Goal: Task Accomplishment & Management: Manage account settings

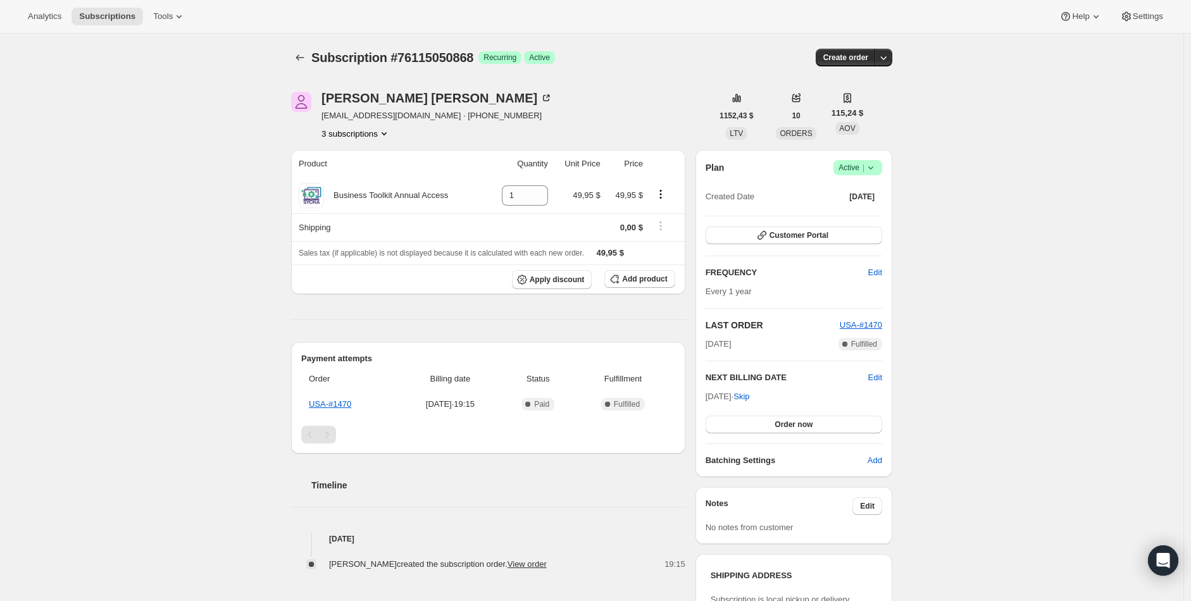
click at [365, 132] on button "3 subscriptions" at bounding box center [355, 133] width 69 height 13
click at [385, 174] on span "77903069556" at bounding box center [359, 179] width 88 height 13
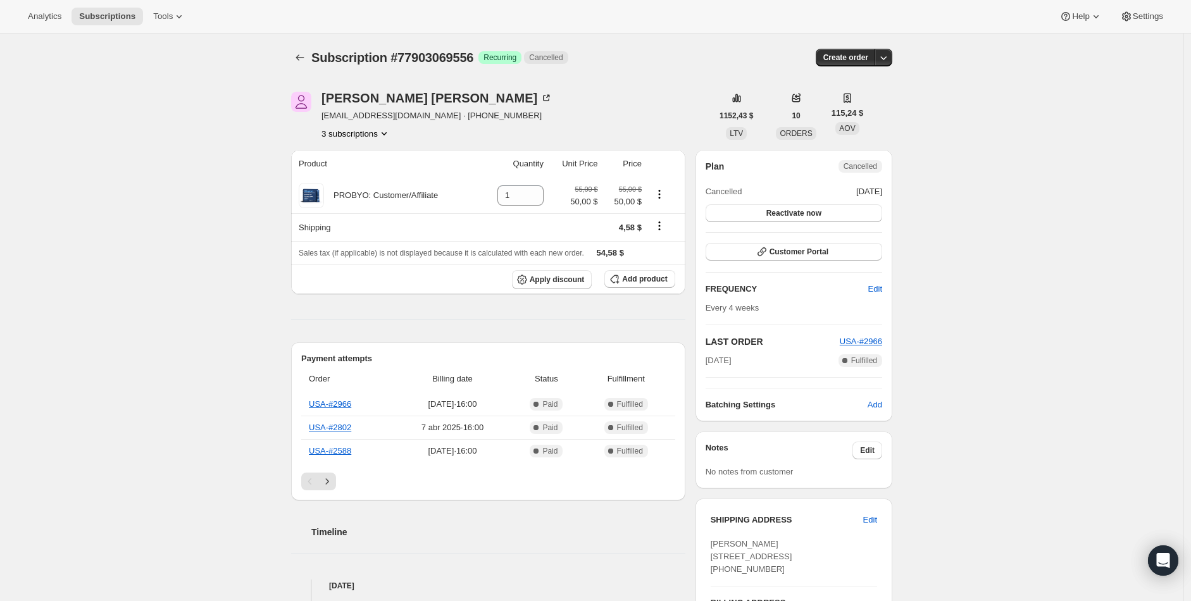
click at [368, 128] on button "3 subscriptions" at bounding box center [355, 133] width 69 height 13
click at [390, 137] on icon "Product actions" at bounding box center [384, 133] width 13 height 13
click at [380, 194] on span "87400841588" at bounding box center [358, 200] width 88 height 13
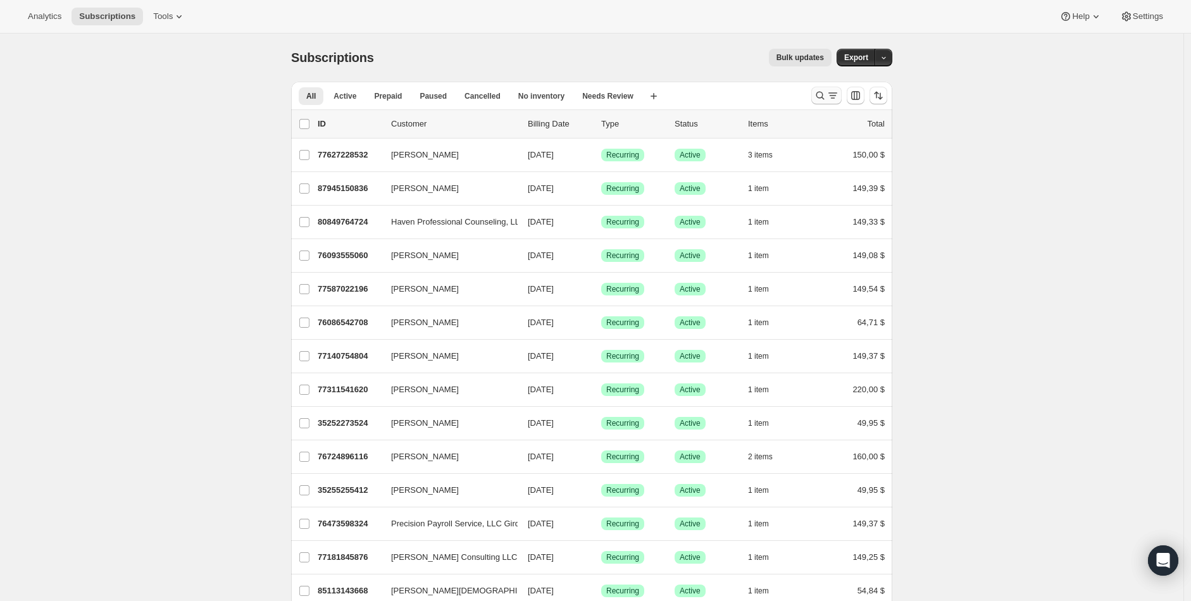
click at [824, 92] on icon "Buscar y filtrar resultados" at bounding box center [820, 95] width 13 height 13
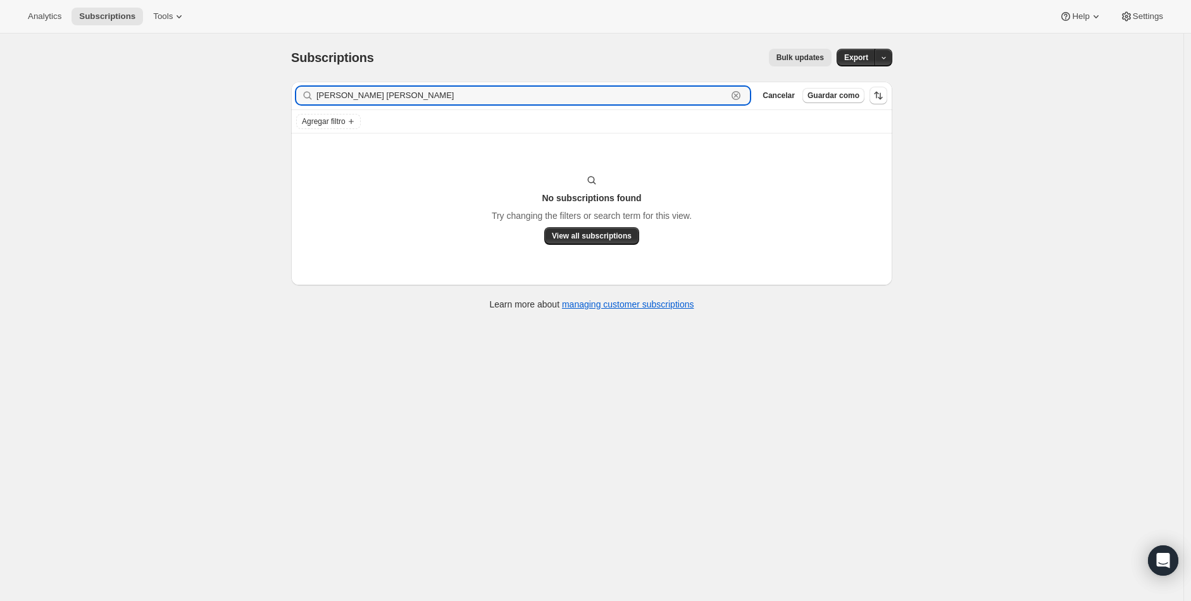
drag, startPoint x: 346, startPoint y: 94, endPoint x: 201, endPoint y: 104, distance: 145.8
click at [201, 104] on div "Subscriptions. Esta página está lista Subscriptions Bulk updates Más acciones B…" at bounding box center [591, 334] width 1183 height 601
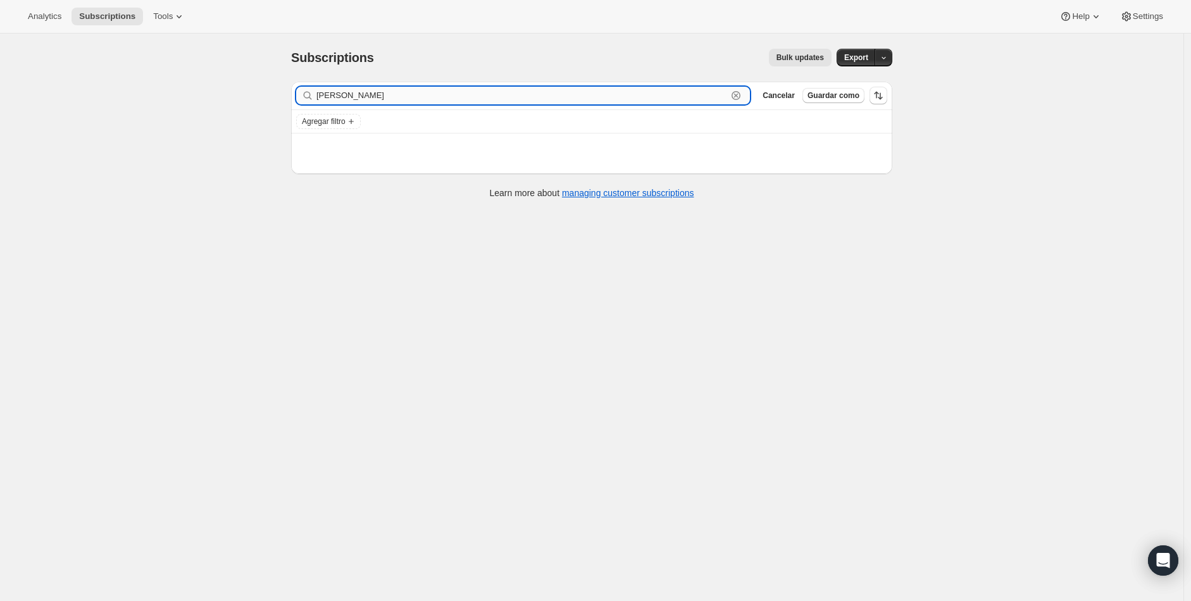
click at [324, 101] on input "[PERSON_NAME]" at bounding box center [521, 96] width 411 height 18
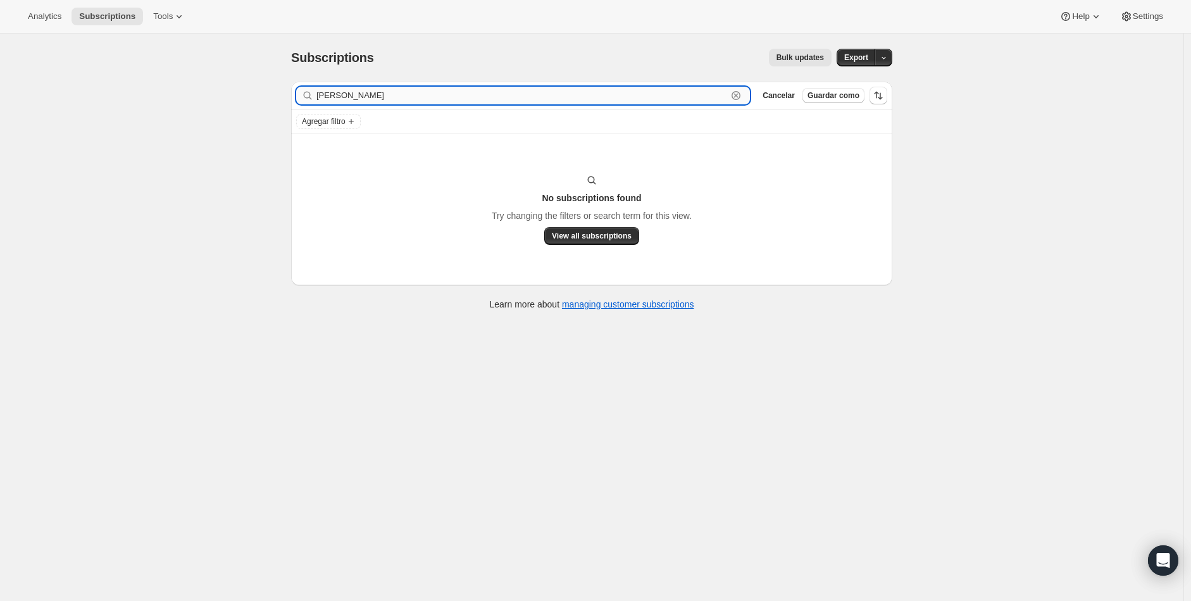
click at [383, 96] on input "[PERSON_NAME]" at bounding box center [521, 96] width 411 height 18
type input "b"
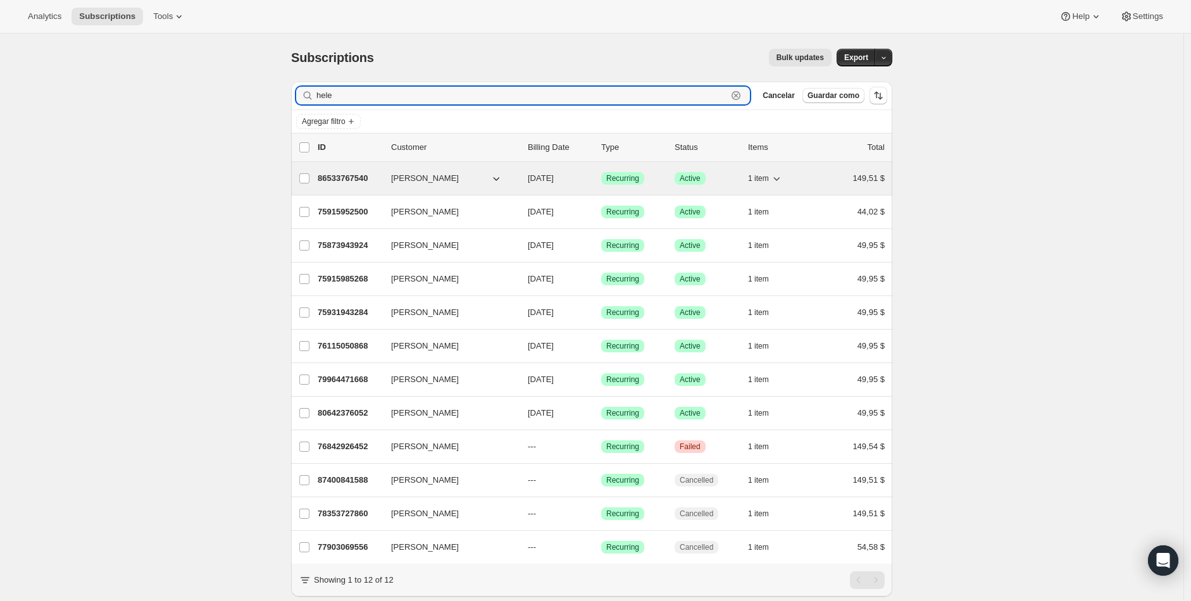
type input "hele"
click at [366, 184] on p "86533767540" at bounding box center [349, 178] width 63 height 13
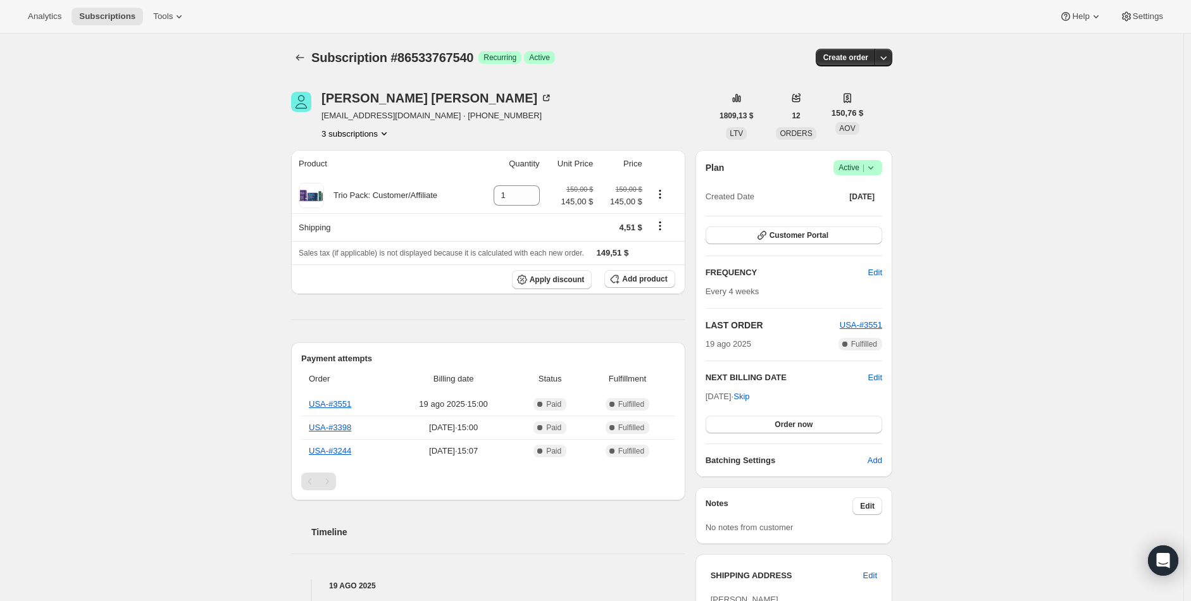
click at [374, 134] on button "3 subscriptions" at bounding box center [355, 133] width 69 height 13
click at [359, 181] on span "78353727860" at bounding box center [339, 178] width 51 height 9
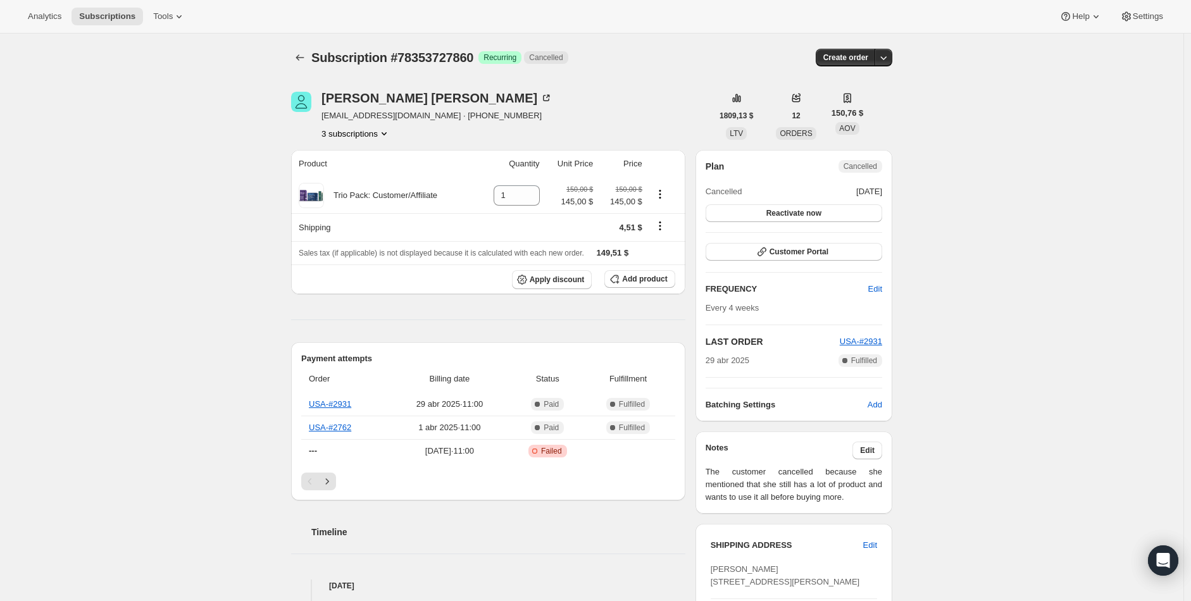
click at [374, 142] on div "[PERSON_NAME] [EMAIL_ADDRESS][DOMAIN_NAME] · [PHONE_NUMBER] 3 subscriptions 180…" at bounding box center [586, 528] width 611 height 912
click at [376, 132] on button "3 subscriptions" at bounding box center [355, 133] width 69 height 13
click at [377, 152] on span "75873943924" at bounding box center [358, 157] width 88 height 13
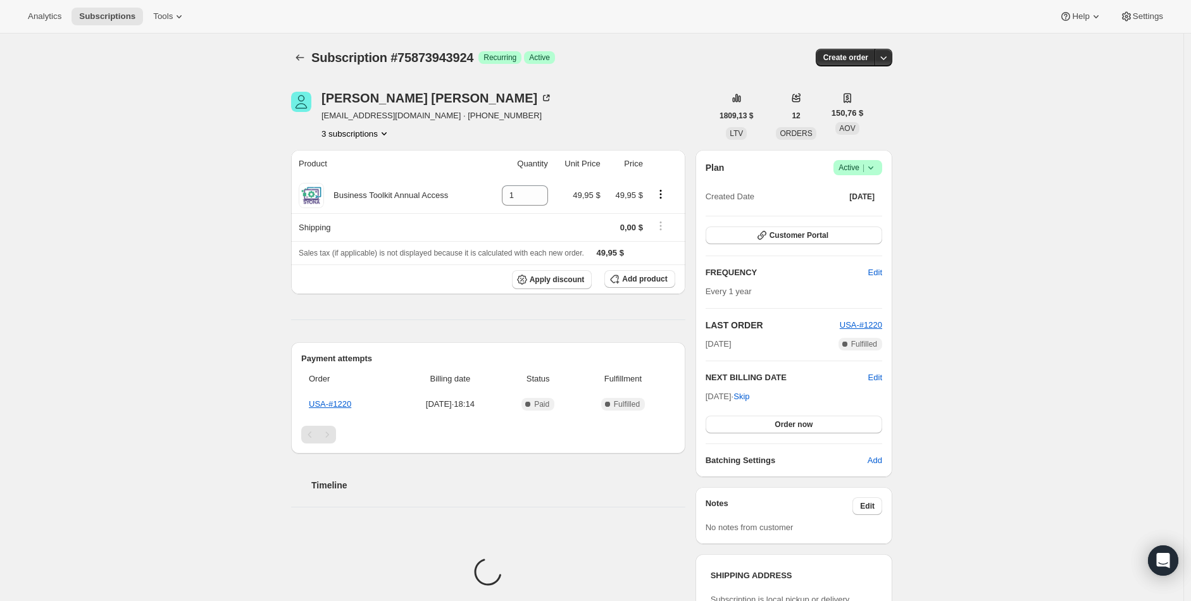
click at [375, 135] on button "3 subscriptions" at bounding box center [355, 133] width 69 height 13
click at [372, 198] on span "86533767540" at bounding box center [358, 200] width 88 height 13
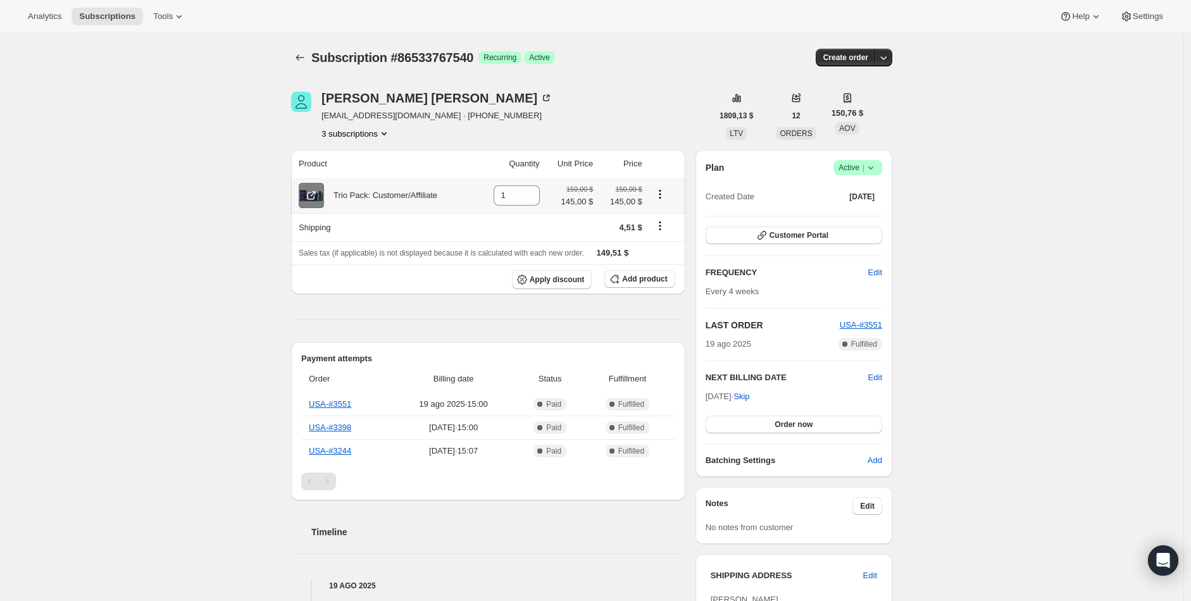
click at [318, 202] on icon at bounding box center [311, 195] width 13 height 13
click at [661, 198] on icon "Product actions" at bounding box center [660, 198] width 2 height 2
click at [661, 197] on icon "Product actions" at bounding box center [660, 198] width 2 height 2
click at [656, 281] on span "Add product" at bounding box center [644, 279] width 45 height 10
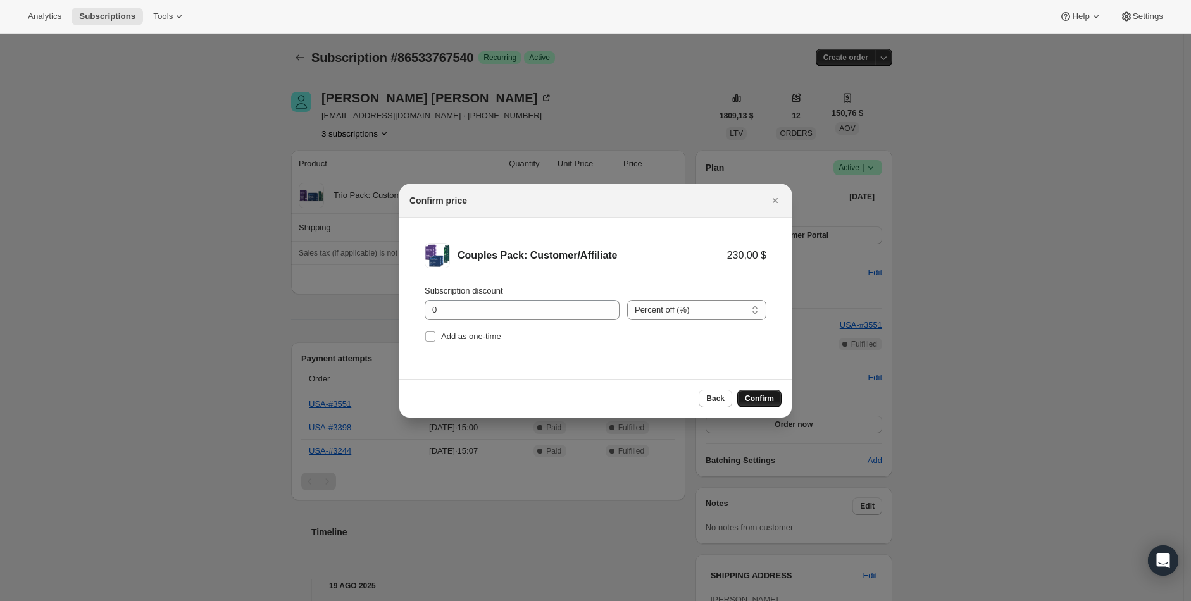
click at [749, 400] on span "Confirm" at bounding box center [759, 399] width 29 height 10
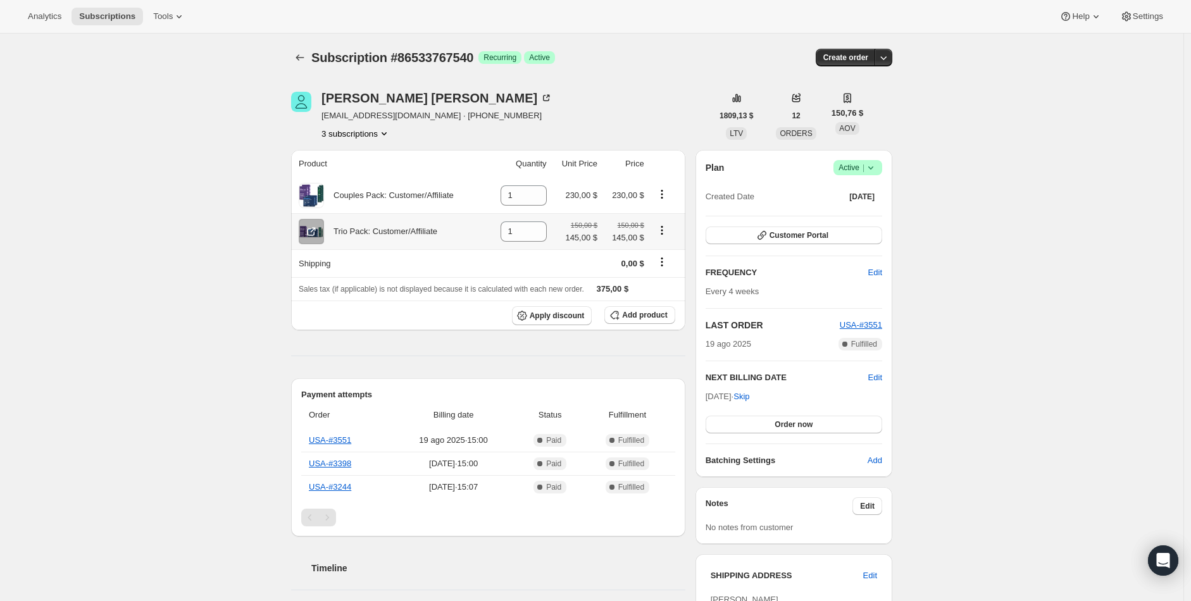
drag, startPoint x: 675, startPoint y: 197, endPoint x: 664, endPoint y: 232, distance: 35.6
click at [665, 232] on tbody "Couples Pack: Customer/Affiliate 1 230,00 $ 230,00 $ Trio Pack: Customer/Affili…" at bounding box center [488, 254] width 394 height 152
click at [666, 232] on icon "Product actions" at bounding box center [662, 230] width 13 height 13
click at [667, 235] on icon "Product actions" at bounding box center [662, 230] width 13 height 13
click at [662, 206] on td at bounding box center [666, 195] width 37 height 35
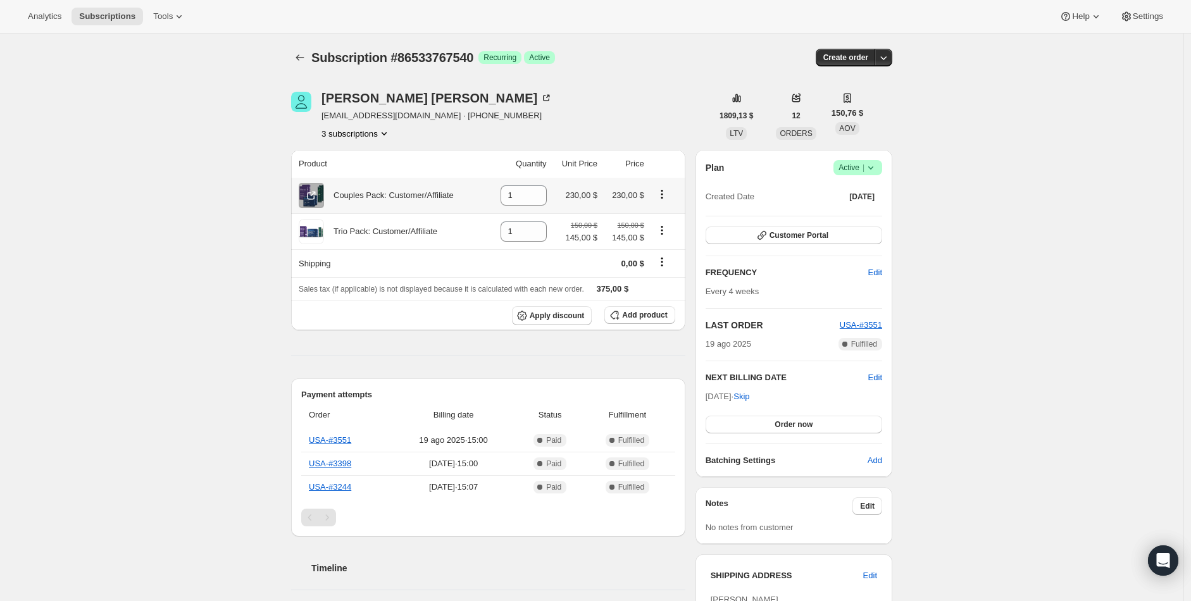
click at [666, 197] on icon "Product actions" at bounding box center [662, 194] width 13 height 13
click at [662, 227] on icon "Product actions" at bounding box center [662, 227] width 2 height 2
click at [668, 227] on icon "Product actions" at bounding box center [662, 230] width 13 height 13
click at [543, 234] on icon at bounding box center [537, 235] width 13 height 13
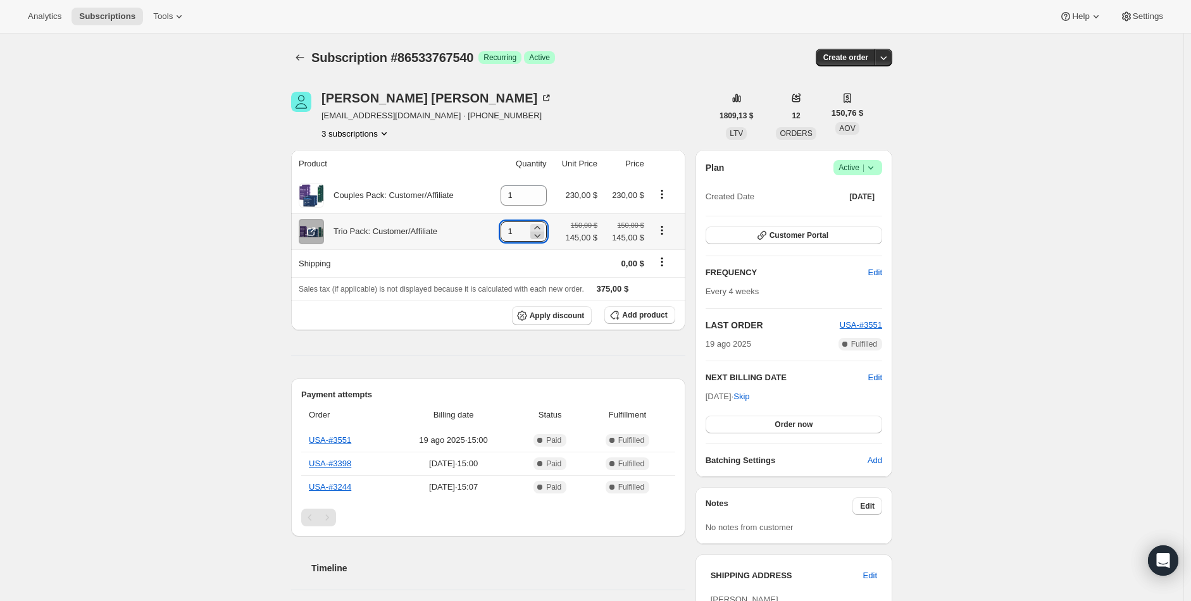
type input "0"
click at [666, 231] on icon "Product actions" at bounding box center [662, 230] width 13 height 13
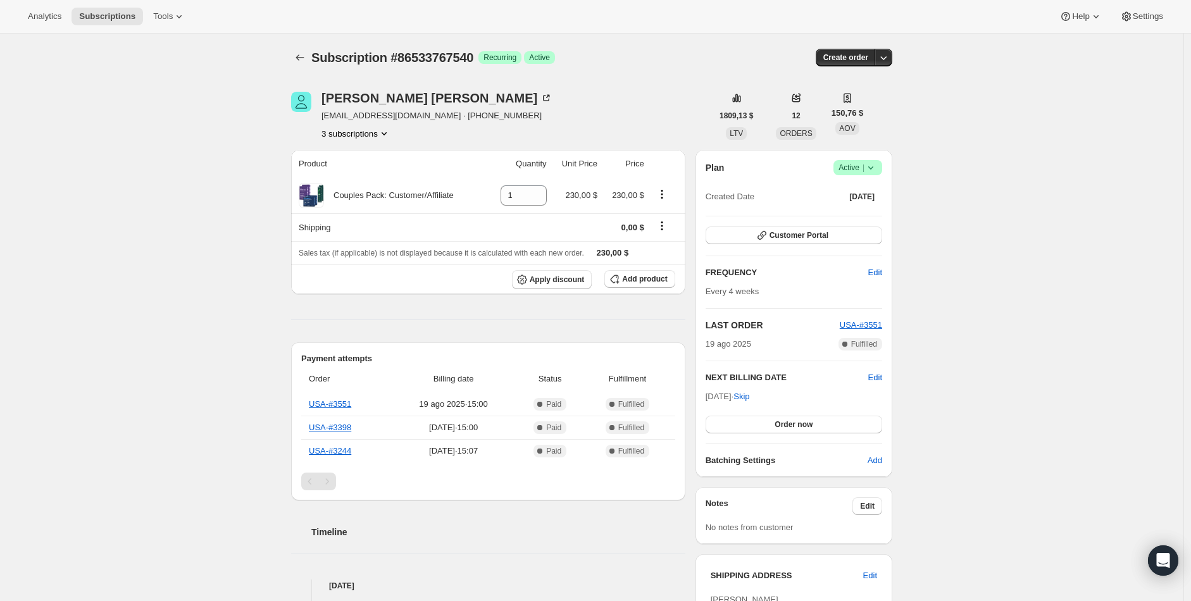
click at [103, 294] on div "Subscription #86533767540. Esta página está lista Subscription #86533767540 Log…" at bounding box center [591, 544] width 1183 height 1021
click at [661, 195] on icon "Product actions" at bounding box center [662, 194] width 13 height 13
click at [668, 191] on icon "Product actions" at bounding box center [662, 194] width 13 height 13
